Goal: Task Accomplishment & Management: Manage account settings

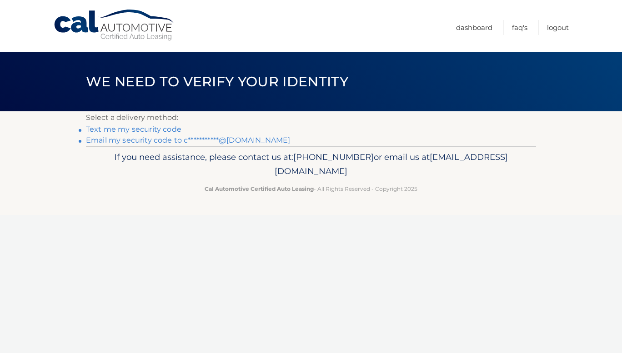
click at [93, 137] on link "**********" at bounding box center [188, 140] width 204 height 9
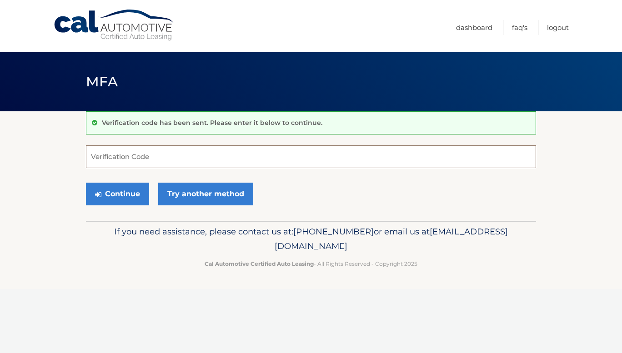
click at [138, 162] on input "Verification Code" at bounding box center [311, 156] width 450 height 23
type input "778347"
click at [116, 196] on button "Continue" at bounding box center [117, 194] width 63 height 23
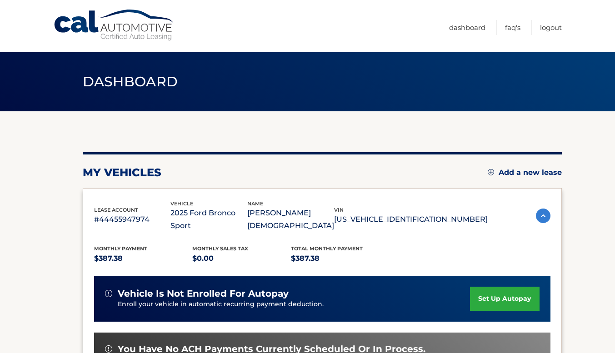
click at [518, 289] on link "set up autopay" at bounding box center [504, 299] width 69 height 24
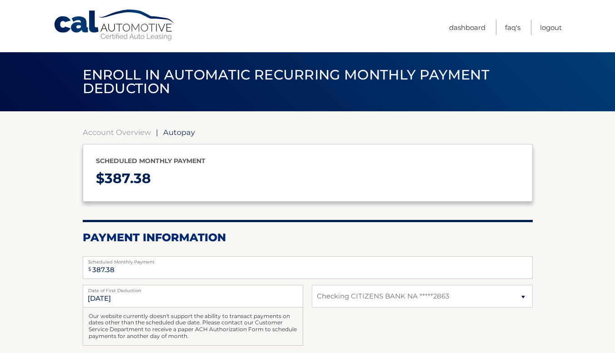
select select "NjJhMjM2OTUtYzA5Yi00MDVmLWI1ZTgtYzQwNmNkN2U0MWU0"
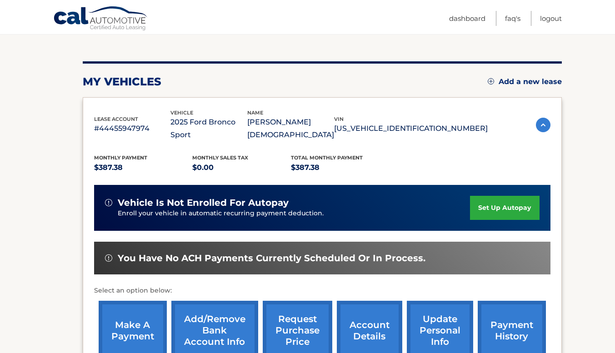
scroll to position [136, 0]
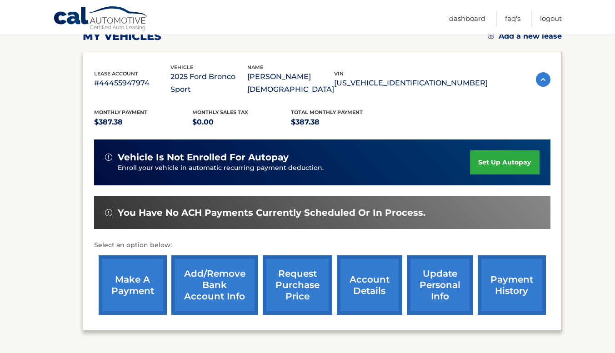
click at [134, 269] on link "make a payment" at bounding box center [133, 285] width 68 height 60
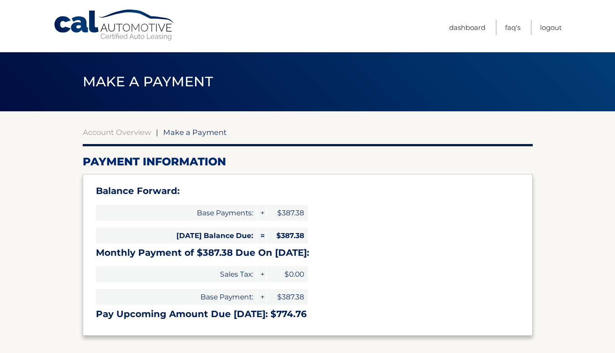
select select "NjJhMjM2OTUtYzA5Yi00MDVmLWI1ZTgtYzQwNmNkN2U0MWU0"
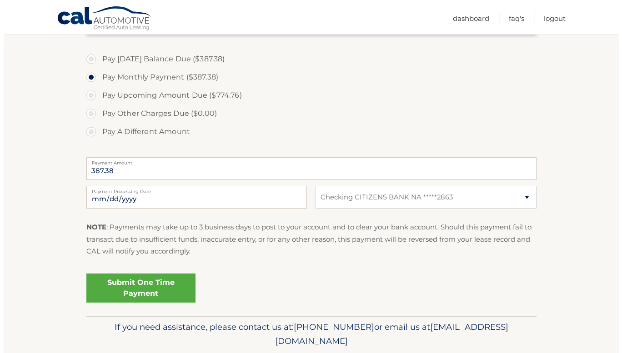
scroll to position [318, 0]
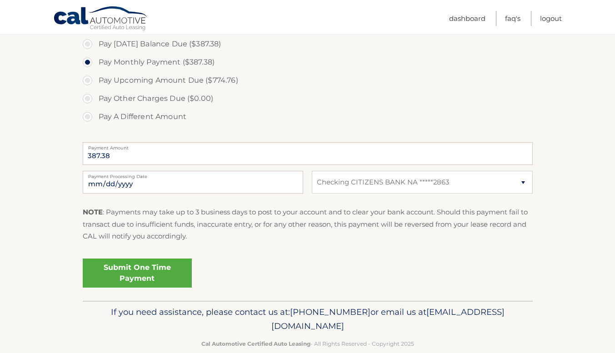
click at [125, 268] on link "Submit One Time Payment" at bounding box center [137, 273] width 109 height 29
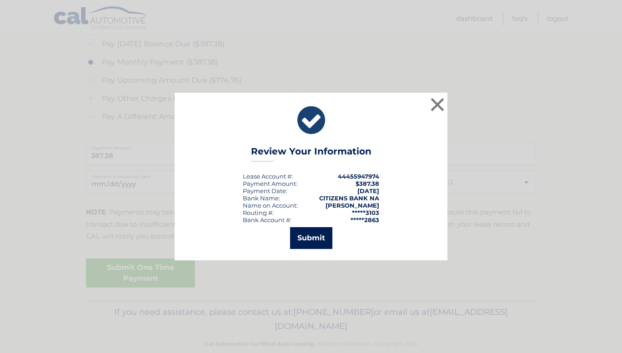
click at [313, 238] on button "Submit" at bounding box center [311, 238] width 42 height 22
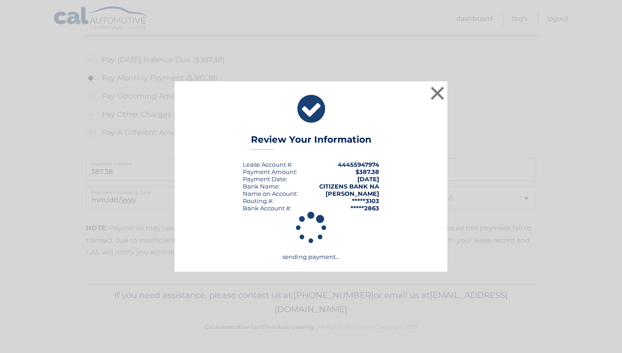
scroll to position [302, 0]
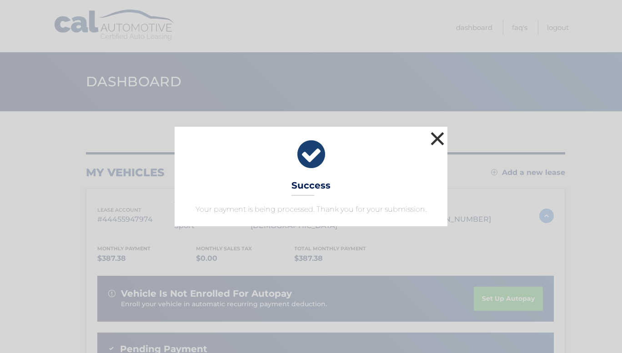
click at [430, 140] on button "×" at bounding box center [437, 139] width 18 height 18
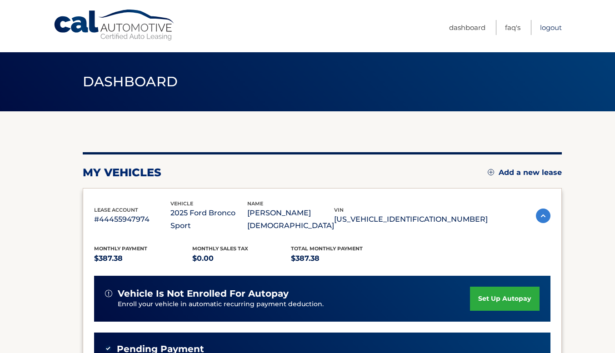
click at [546, 25] on link "Logout" at bounding box center [551, 27] width 22 height 15
